Goal: Information Seeking & Learning: Check status

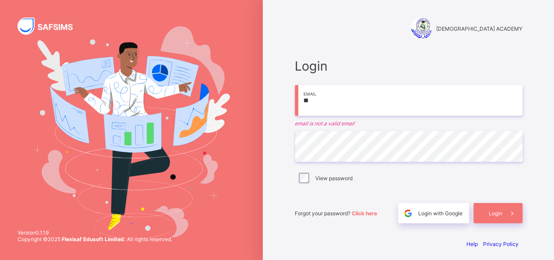
type input "**********"
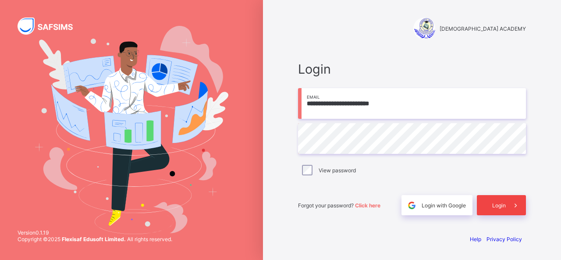
click at [507, 205] on span at bounding box center [515, 205] width 20 height 20
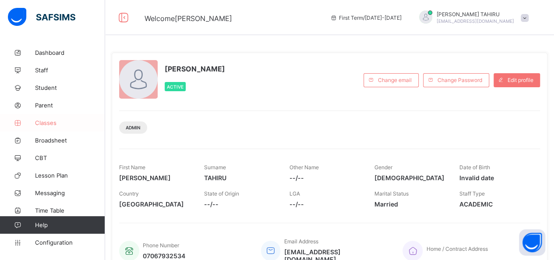
click at [31, 121] on icon at bounding box center [17, 123] width 35 height 7
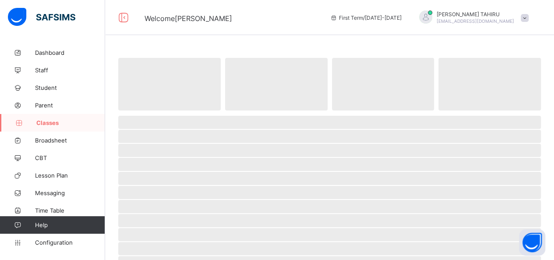
click at [31, 121] on icon at bounding box center [18, 123] width 35 height 7
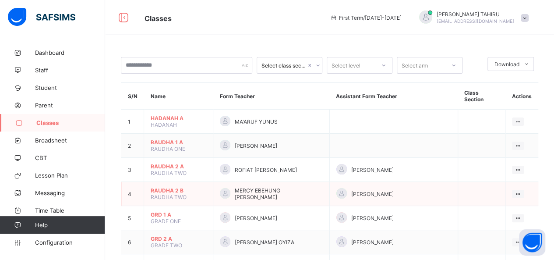
click at [166, 187] on span "RAUDHA 2 B" at bounding box center [179, 190] width 56 height 7
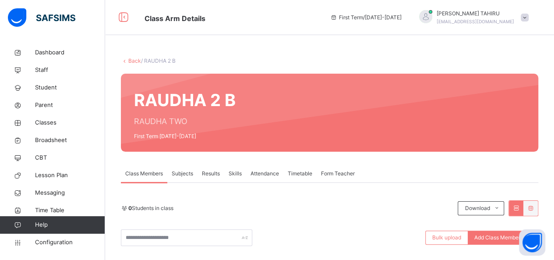
click at [204, 176] on span "Results" at bounding box center [211, 173] width 18 height 8
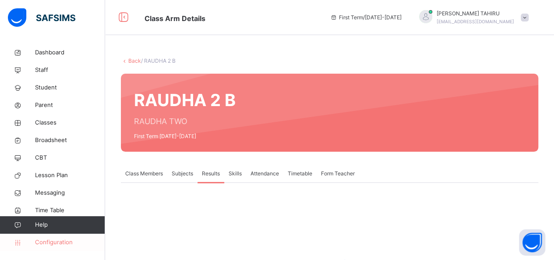
click at [61, 242] on span "Configuration" at bounding box center [70, 242] width 70 height 9
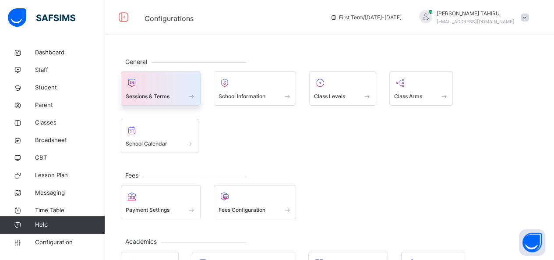
click at [163, 76] on div at bounding box center [161, 82] width 70 height 13
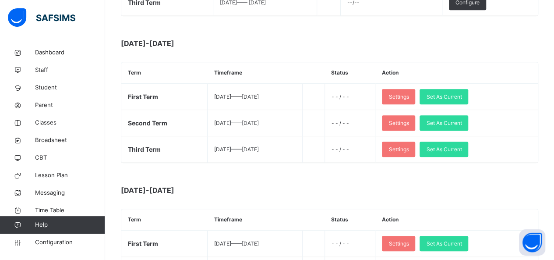
scroll to position [263, 0]
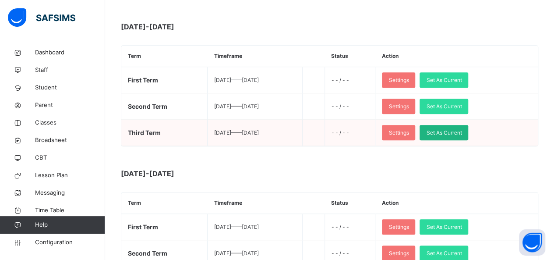
click at [457, 129] on span "Set As Current" at bounding box center [443, 133] width 35 height 8
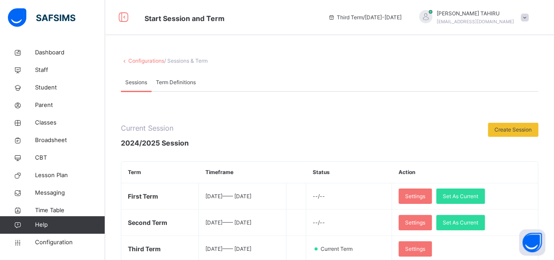
scroll to position [18, 0]
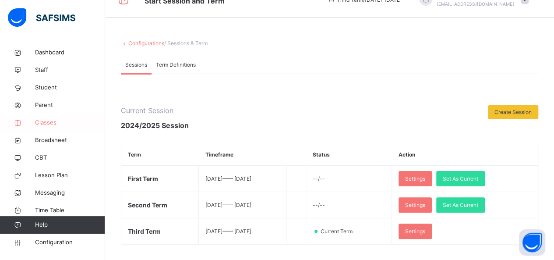
click at [58, 128] on link "Classes" at bounding box center [52, 123] width 105 height 18
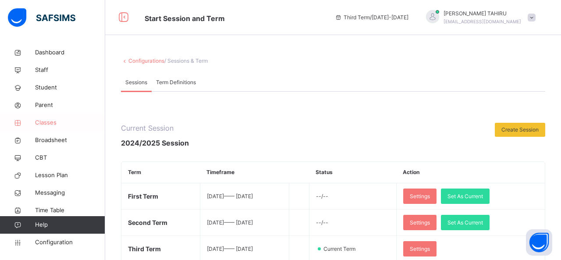
click at [58, 128] on link "Classes" at bounding box center [52, 123] width 105 height 18
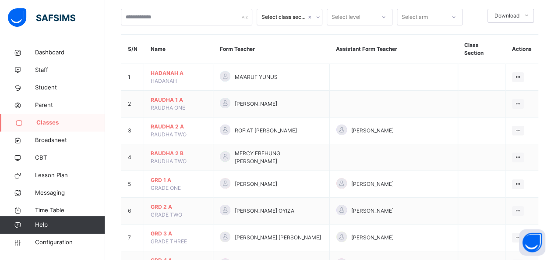
scroll to position [105, 0]
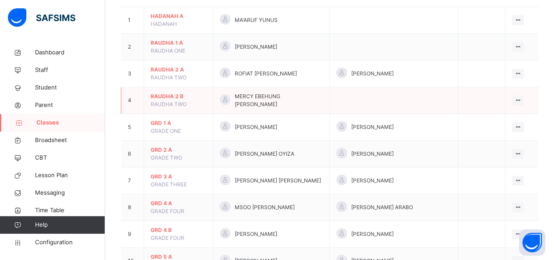
click at [169, 92] on span "RAUDHA 2 B" at bounding box center [179, 96] width 56 height 8
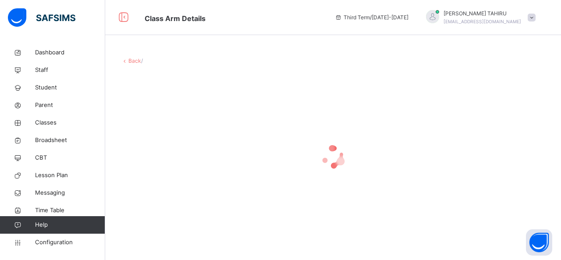
click at [169, 90] on div at bounding box center [333, 157] width 424 height 166
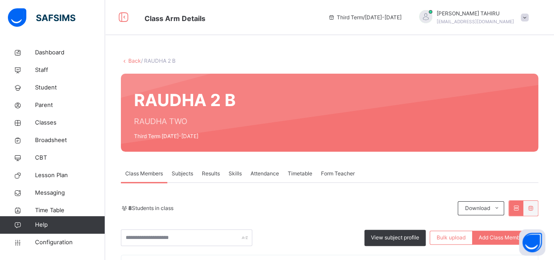
click at [216, 175] on span "Results" at bounding box center [211, 173] width 18 height 8
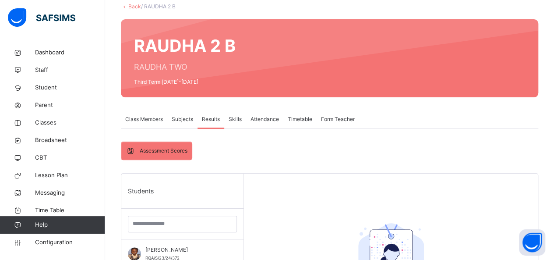
scroll to position [53, 0]
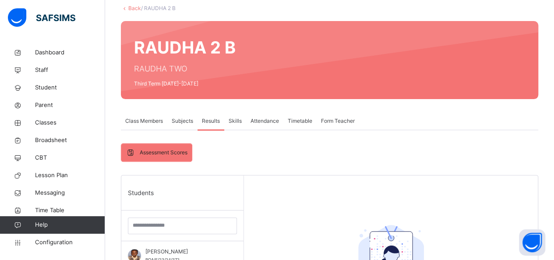
click at [131, 4] on div "Back / RAUDHA 2 B" at bounding box center [329, 8] width 417 height 8
click at [133, 9] on link "Back" at bounding box center [134, 8] width 13 height 7
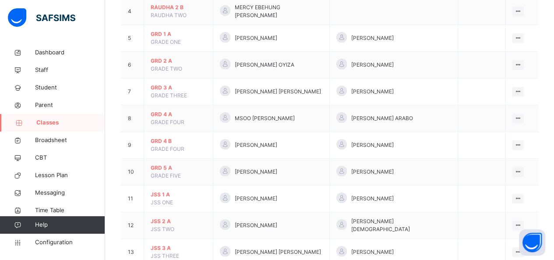
scroll to position [193, 0]
click at [54, 138] on span "Broadsheet" at bounding box center [70, 140] width 70 height 9
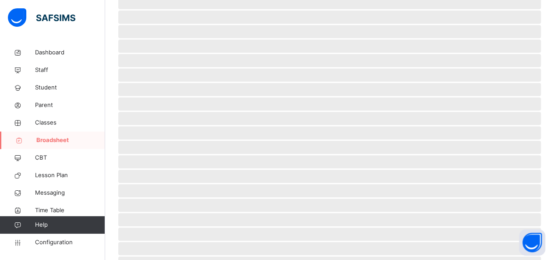
click at [54, 138] on span "Broadsheet" at bounding box center [70, 140] width 69 height 9
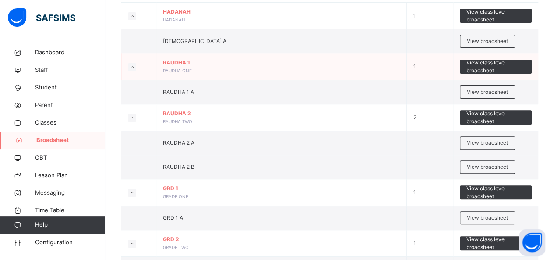
scroll to position [140, 0]
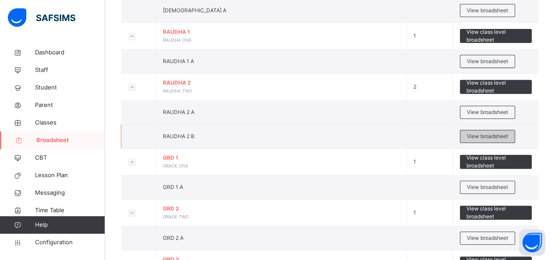
click at [490, 134] on span "View broadsheet" at bounding box center [487, 136] width 41 height 8
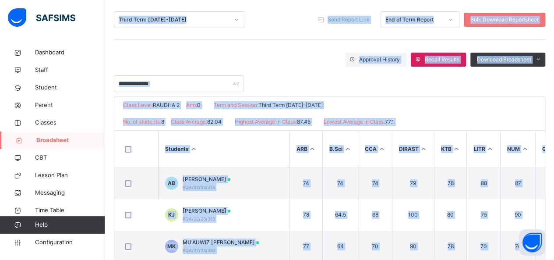
scroll to position [123, 0]
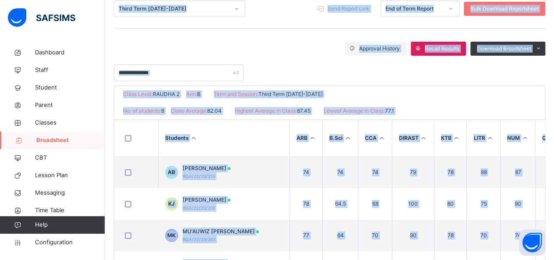
click at [276, 48] on div "Approval History Recall Results Download Broadsheet PDF Excel sheet" at bounding box center [329, 49] width 431 height 14
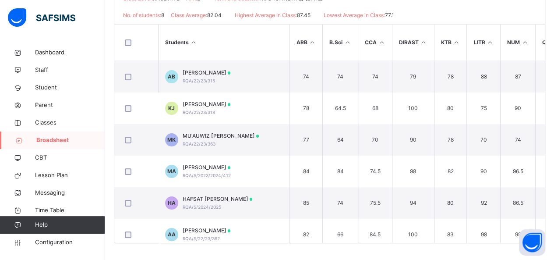
scroll to position [218, 0]
click at [276, 48] on th "Students" at bounding box center [223, 43] width 131 height 36
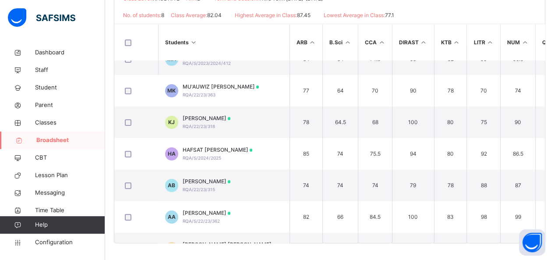
scroll to position [0, 0]
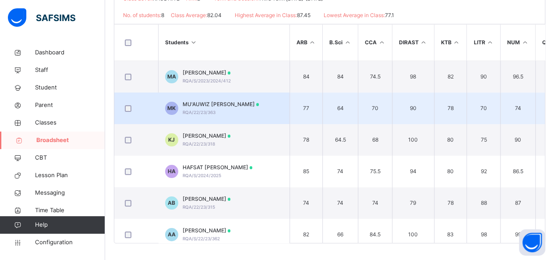
click at [198, 109] on span "RQA/22/23/363" at bounding box center [199, 111] width 33 height 5
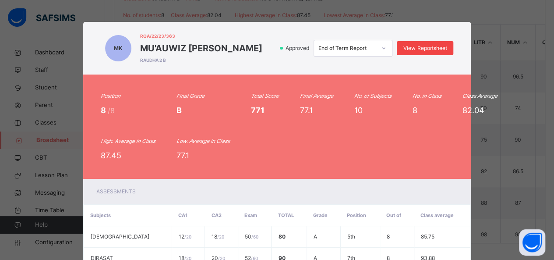
click at [427, 46] on span "View Reportsheet" at bounding box center [424, 48] width 43 height 8
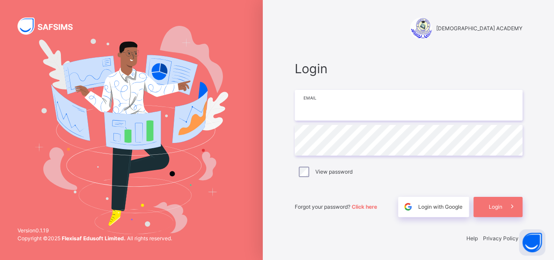
type input "**********"
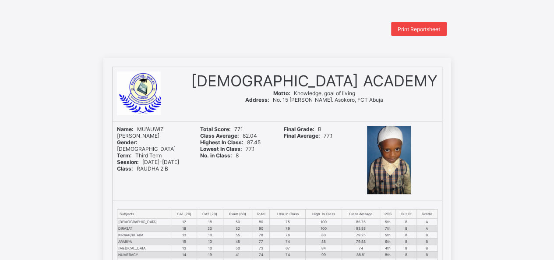
click at [431, 29] on span "Print Reportsheet" at bounding box center [419, 29] width 42 height 7
click at [411, 26] on span "Print Reportsheet" at bounding box center [419, 29] width 42 height 7
click at [384, 35] on div "Print Reportsheet" at bounding box center [277, 29] width 348 height 14
